Goal: Find contact information: Find contact information

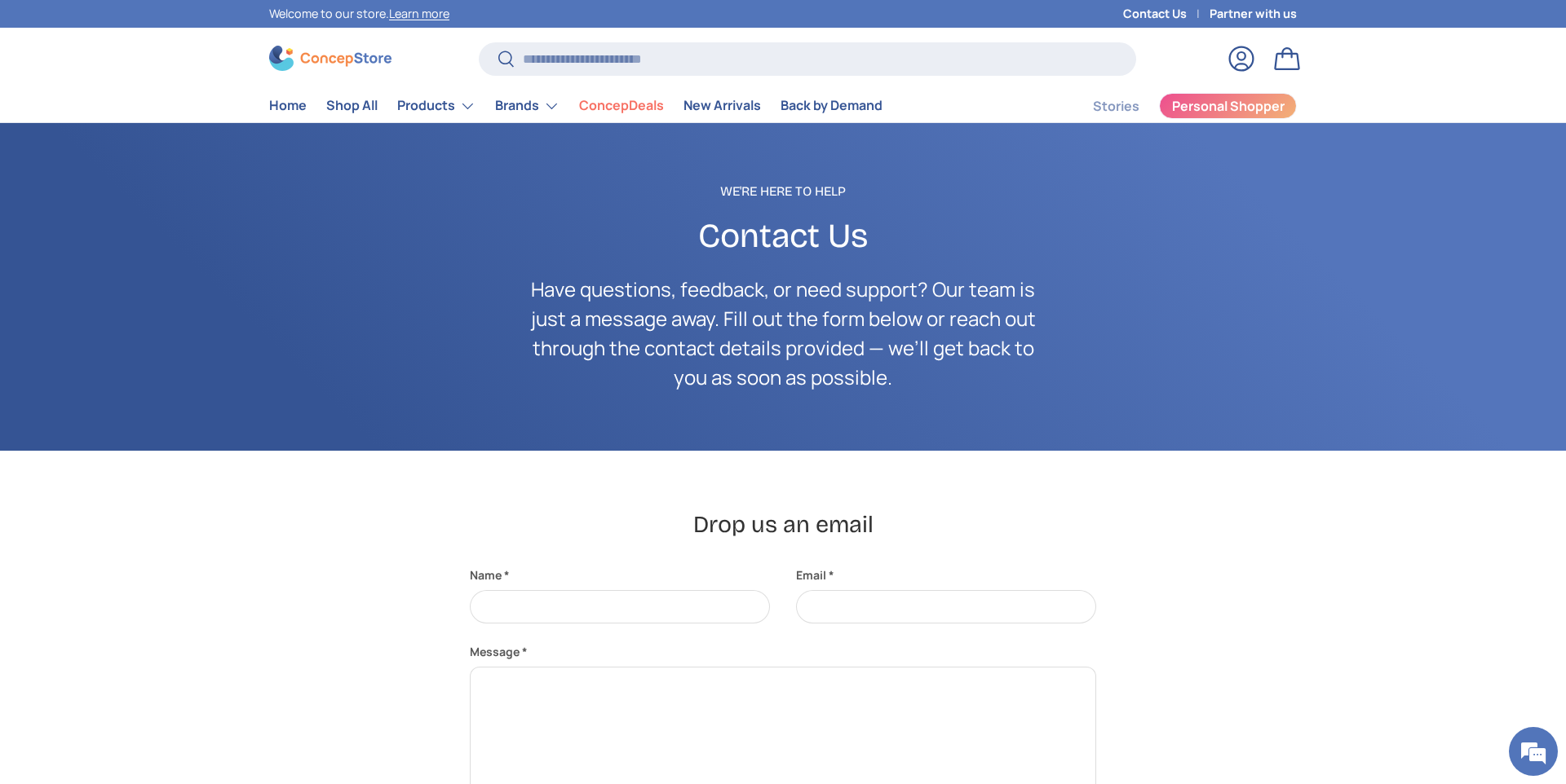
click at [1246, 58] on link "Log in" at bounding box center [1241, 58] width 36 height 36
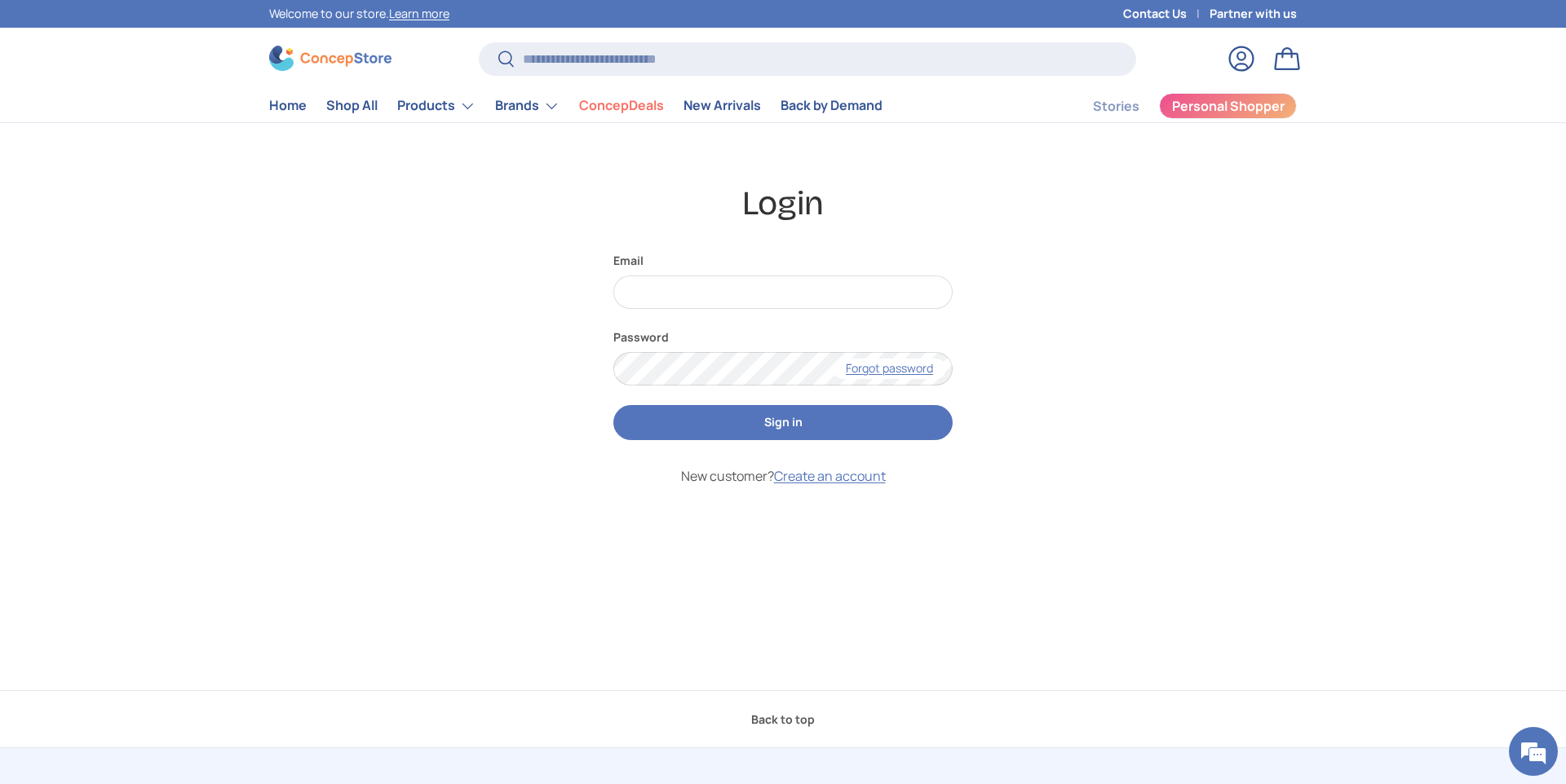
click at [1159, 14] on link "Contact Us" at bounding box center [1166, 13] width 86 height 18
